Goal: Transaction & Acquisition: Subscribe to service/newsletter

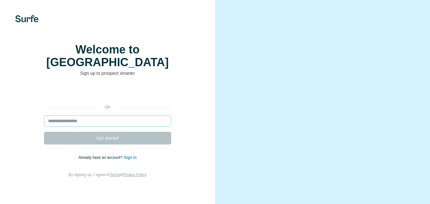
click at [91, 121] on input "email" at bounding box center [107, 120] width 127 height 11
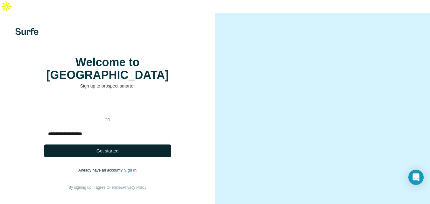
type input "**********"
click at [104, 148] on span "Get started" at bounding box center [108, 151] width 22 height 6
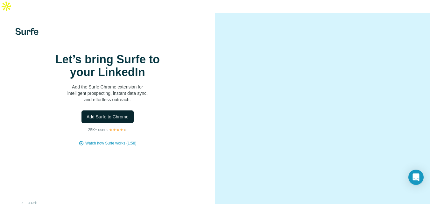
click at [124, 120] on span "Add Surfe to Chrome" at bounding box center [108, 117] width 42 height 6
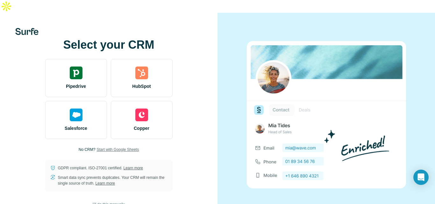
click at [122, 147] on span "Start with Google Sheets" at bounding box center [118, 150] width 42 height 6
click at [110, 202] on span "I’ll do this manually" at bounding box center [109, 205] width 32 height 6
